Goal: Task Accomplishment & Management: Manage account settings

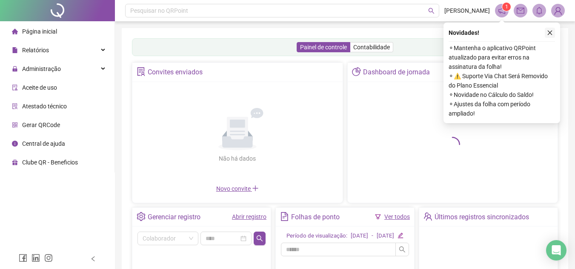
click at [546, 29] on button "button" at bounding box center [550, 33] width 10 height 10
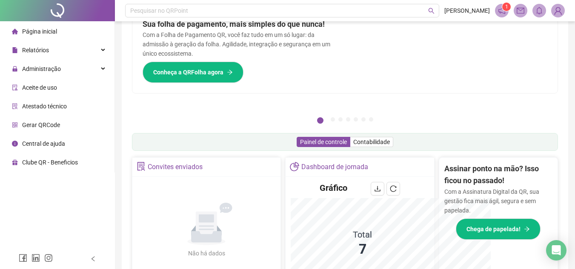
scroll to position [211, 0]
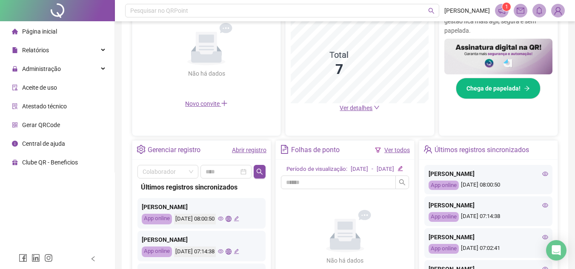
click at [393, 149] on link "Ver todos" at bounding box center [397, 150] width 26 height 7
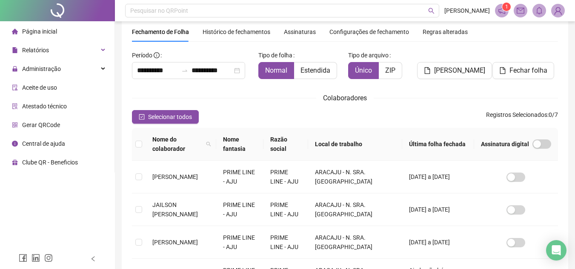
scroll to position [40, 0]
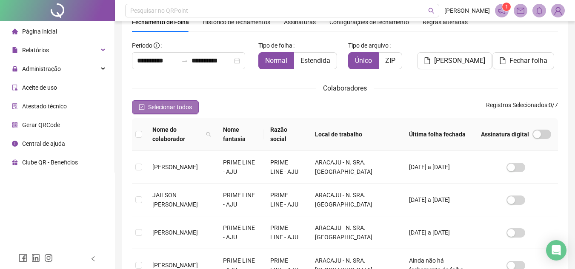
click at [139, 103] on button "Selecionar todos" at bounding box center [165, 107] width 67 height 14
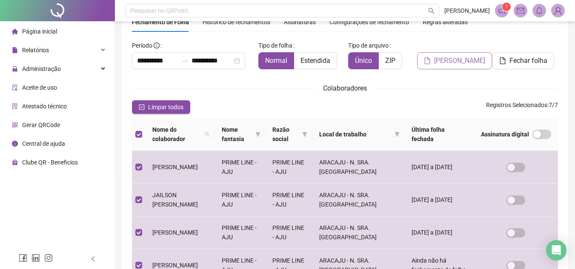
click at [463, 64] on span "[PERSON_NAME]" at bounding box center [459, 61] width 51 height 10
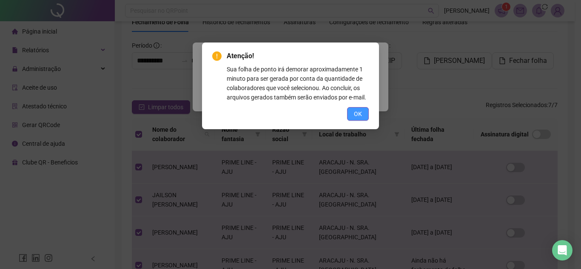
click at [363, 117] on button "OK" at bounding box center [358, 114] width 22 height 14
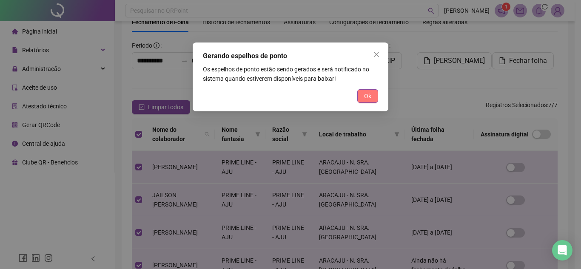
click at [372, 96] on button "Ok" at bounding box center [367, 96] width 21 height 14
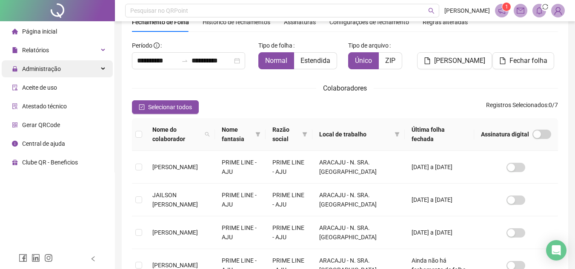
click at [40, 71] on span "Administração" at bounding box center [41, 69] width 39 height 7
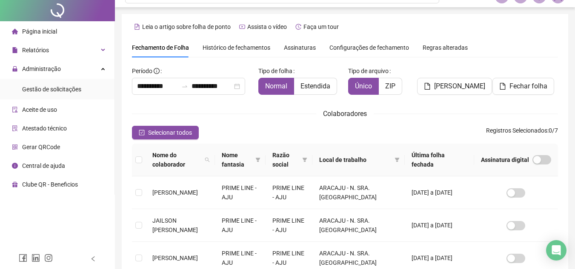
scroll to position [0, 0]
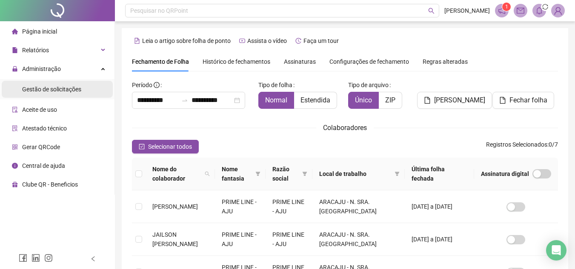
click at [61, 92] on span "Gestão de solicitações" at bounding box center [51, 89] width 59 height 7
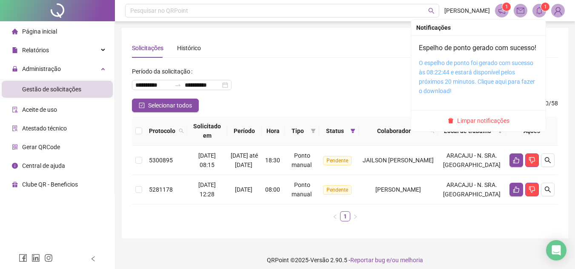
click at [475, 72] on link "O espelho de ponto foi gerado com sucesso às 08:22:44 e estará disponível pelos…" at bounding box center [477, 77] width 116 height 35
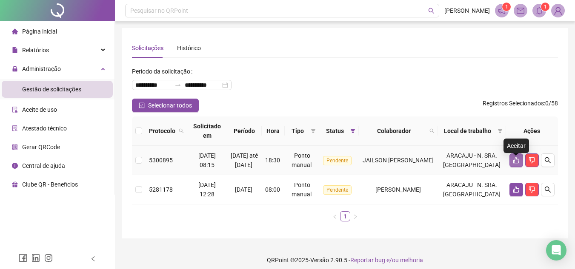
click at [517, 164] on icon "like" at bounding box center [516, 160] width 6 height 6
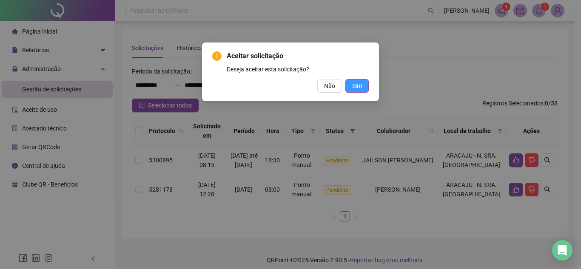
click at [356, 84] on span "Sim" at bounding box center [357, 85] width 10 height 9
click at [360, 88] on span "Sim" at bounding box center [357, 85] width 10 height 9
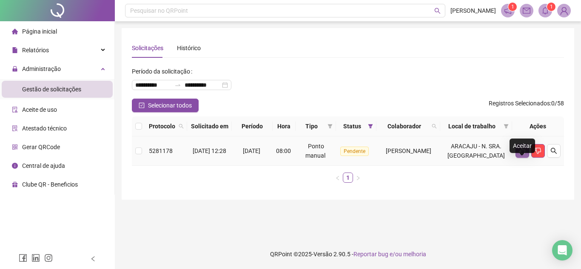
click at [520, 154] on icon "like" at bounding box center [523, 151] width 6 height 6
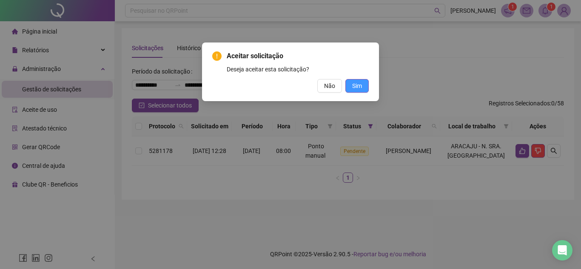
click at [358, 87] on span "Sim" at bounding box center [357, 85] width 10 height 9
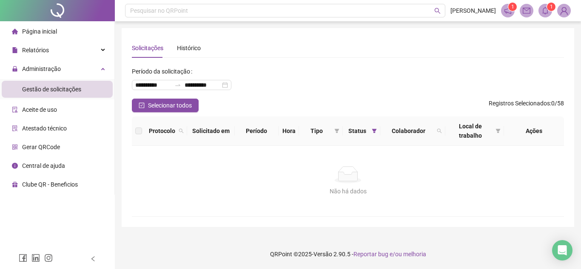
click at [57, 30] on li "Página inicial" at bounding box center [57, 31] width 111 height 17
